Goal: Find specific page/section

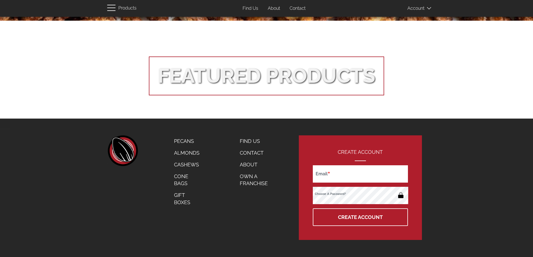
scroll to position [544, 0]
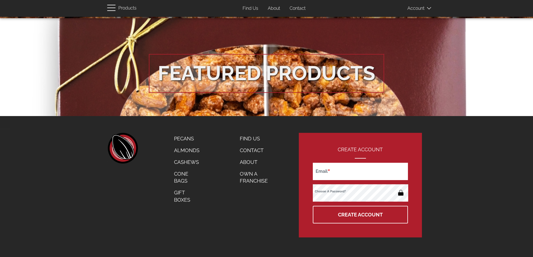
click at [249, 147] on link "Contact" at bounding box center [258, 151] width 45 height 12
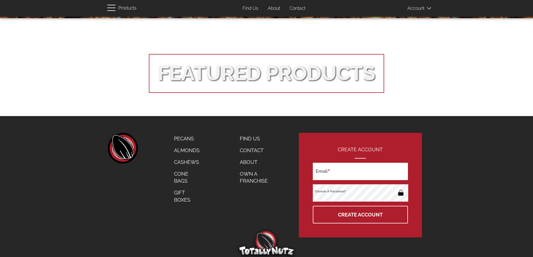
scroll to position [208, 0]
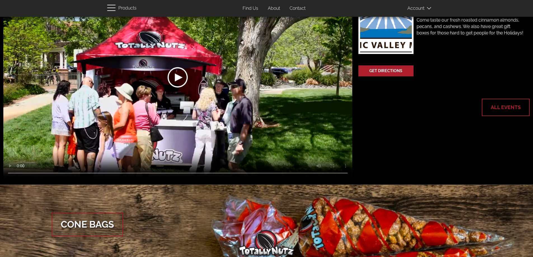
click at [517, 109] on link "All Events" at bounding box center [506, 107] width 47 height 16
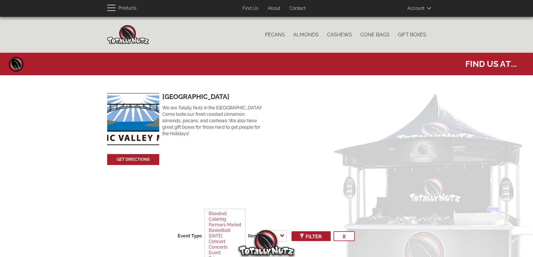
select select
